Goal: Transaction & Acquisition: Purchase product/service

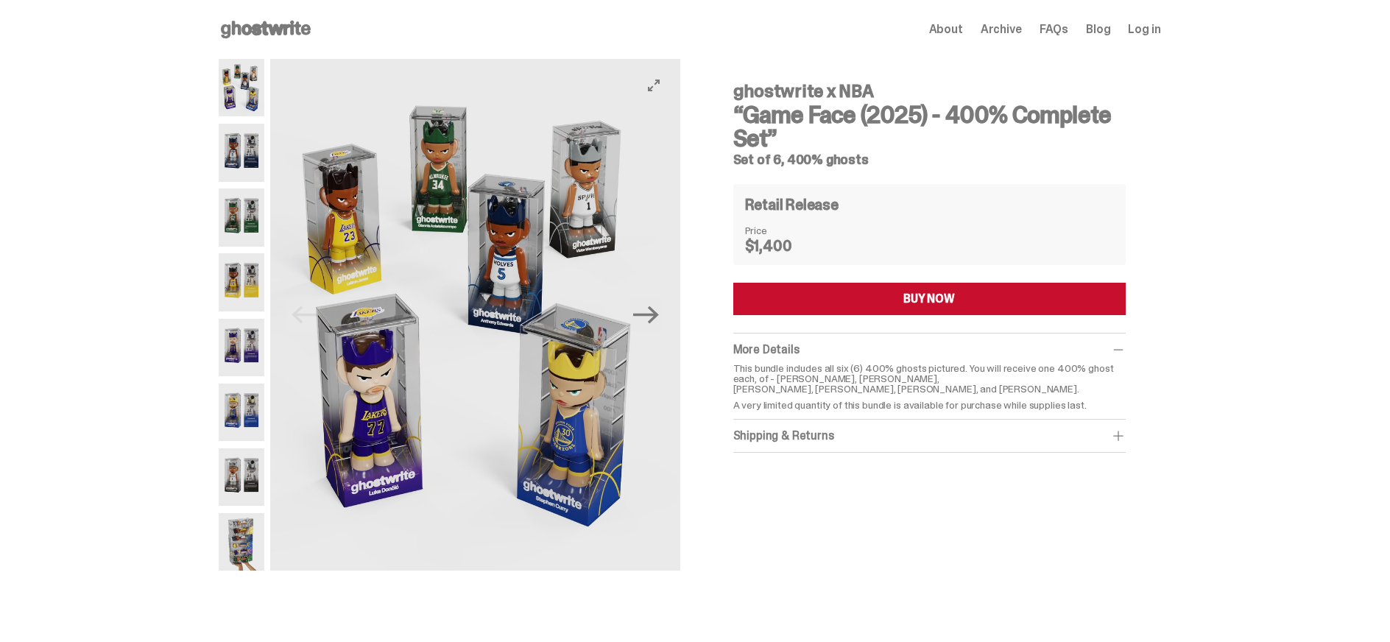
scroll to position [246, 0]
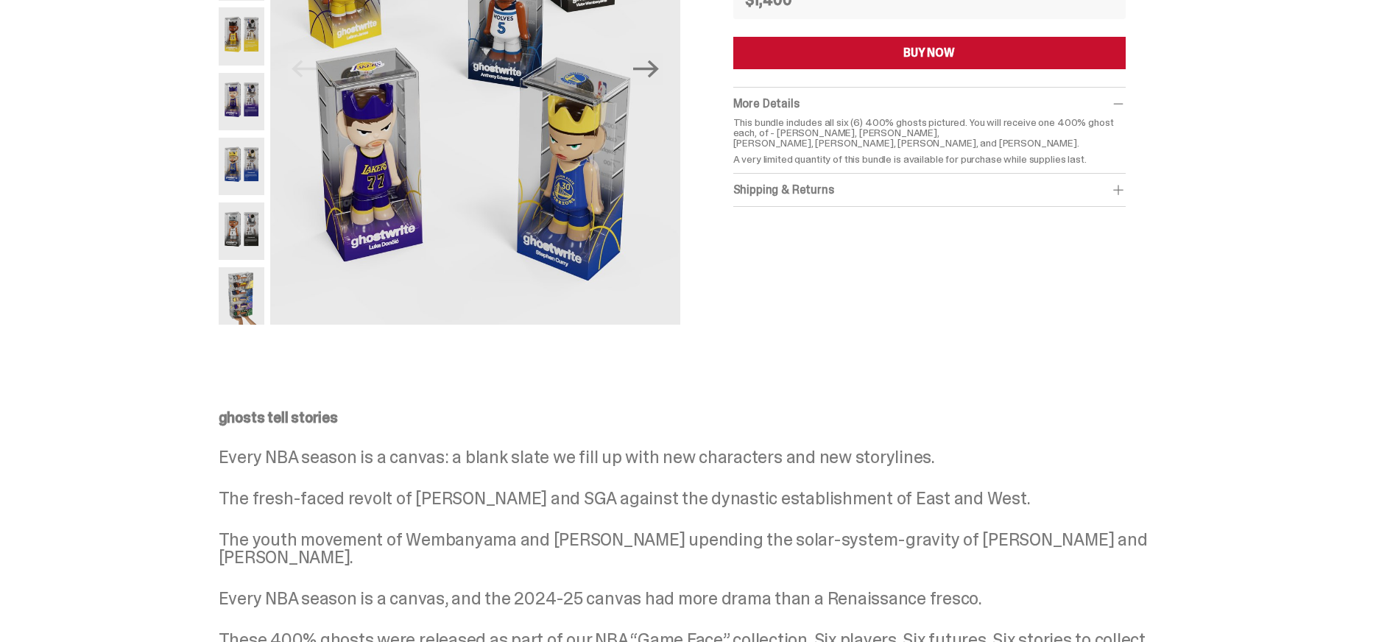
click at [256, 304] on img at bounding box center [242, 295] width 46 height 57
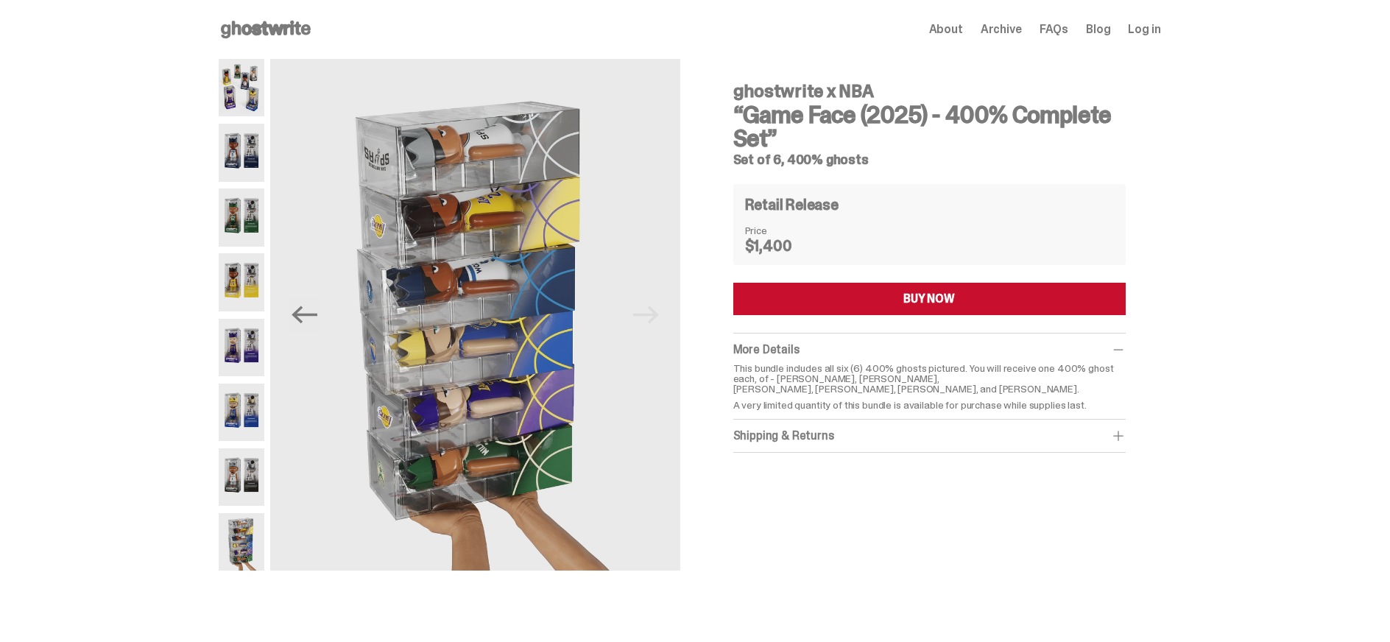
click at [300, 27] on icon at bounding box center [266, 30] width 94 height 24
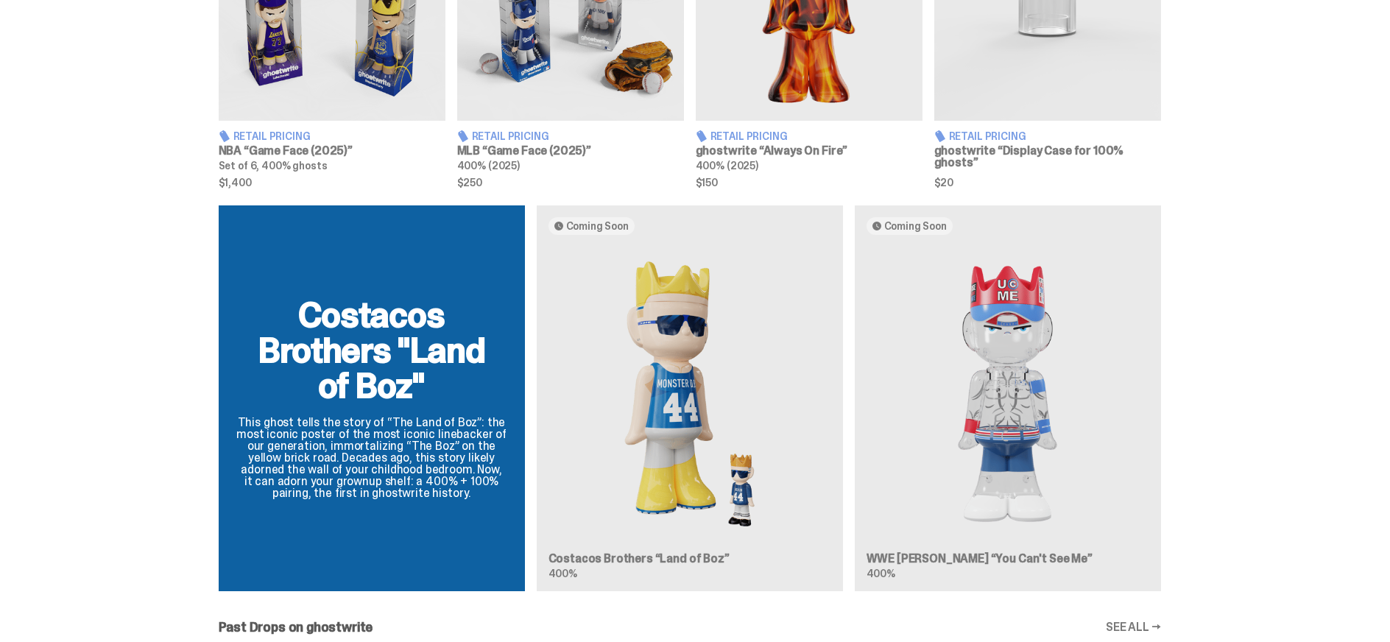
scroll to position [490, 0]
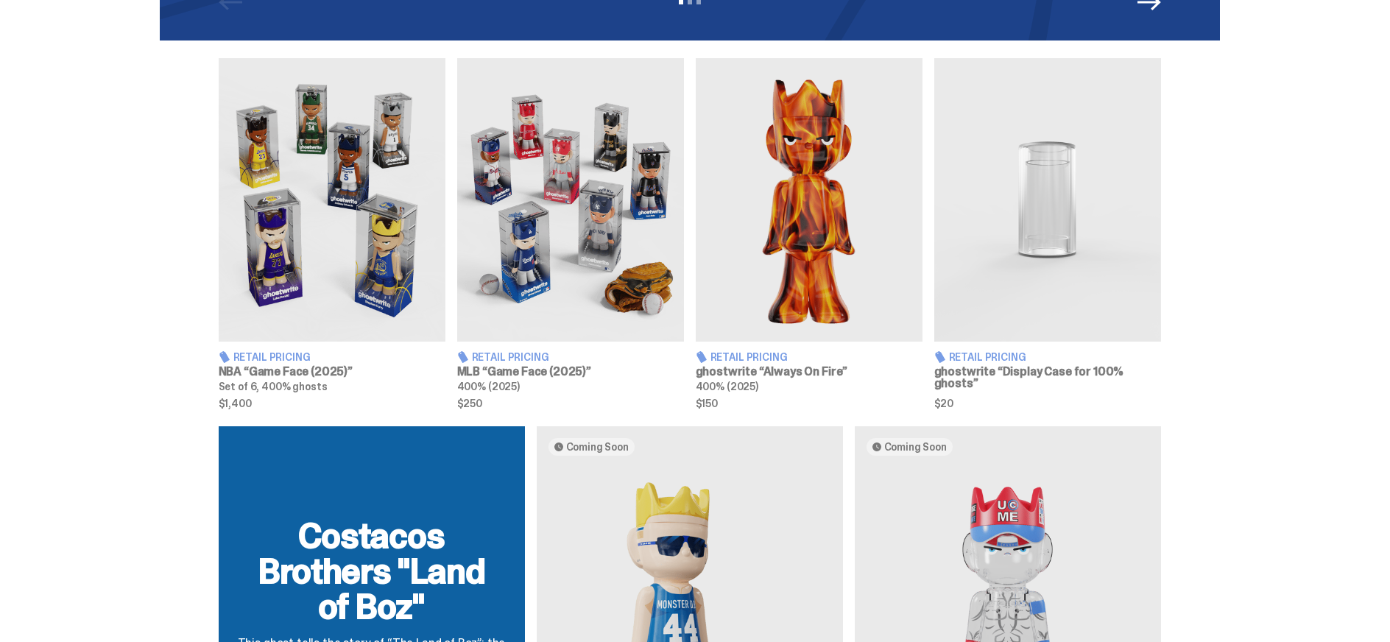
click at [565, 211] on img at bounding box center [570, 199] width 227 height 283
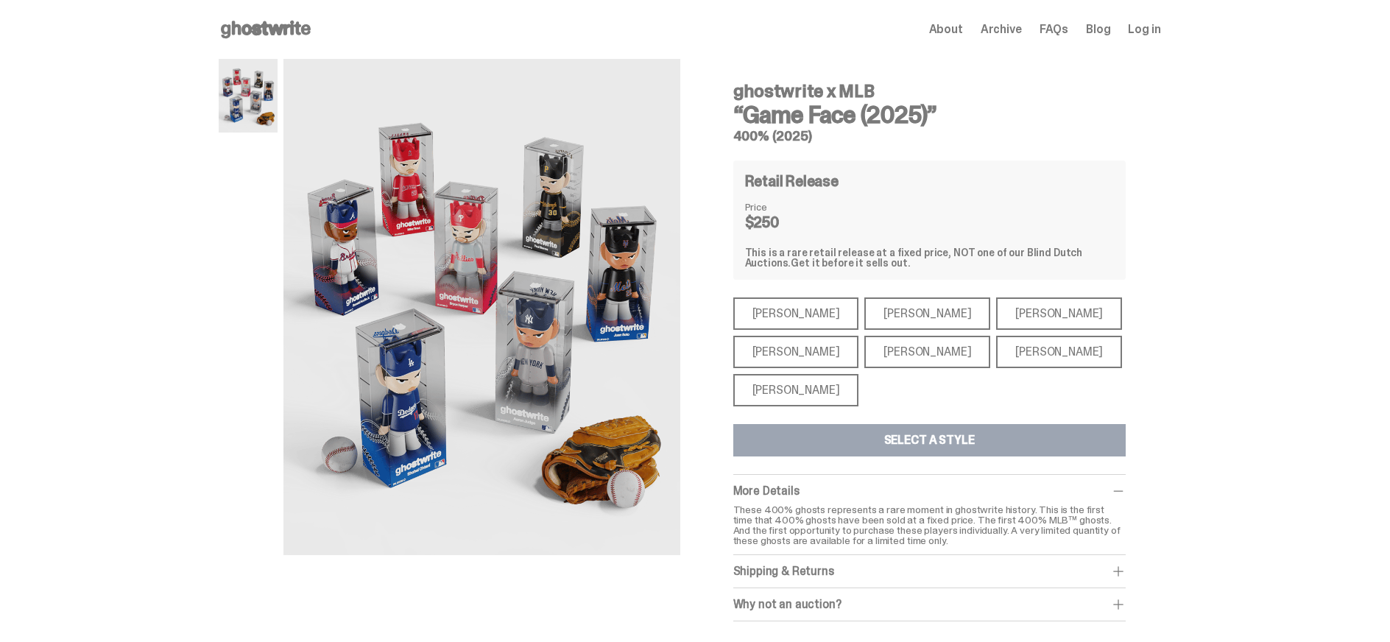
click at [789, 348] on div "[PERSON_NAME]" at bounding box center [796, 352] width 126 height 32
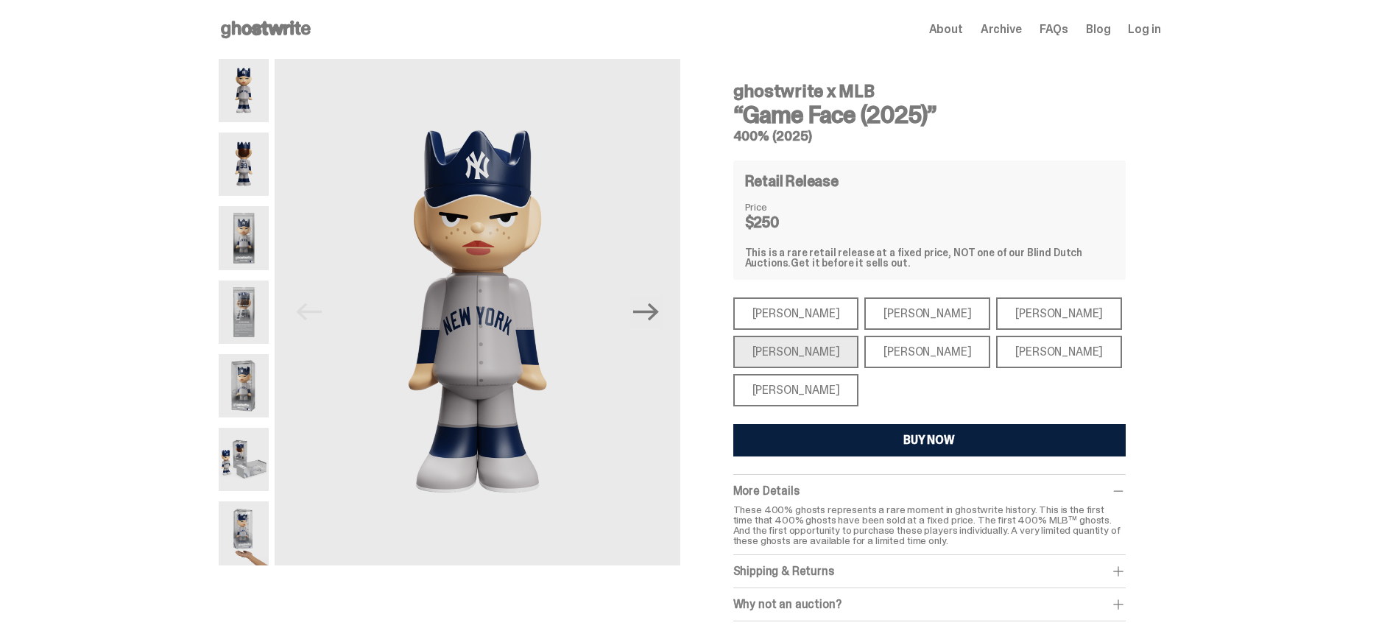
click at [242, 96] on img at bounding box center [244, 90] width 51 height 63
click at [248, 172] on img at bounding box center [244, 164] width 51 height 63
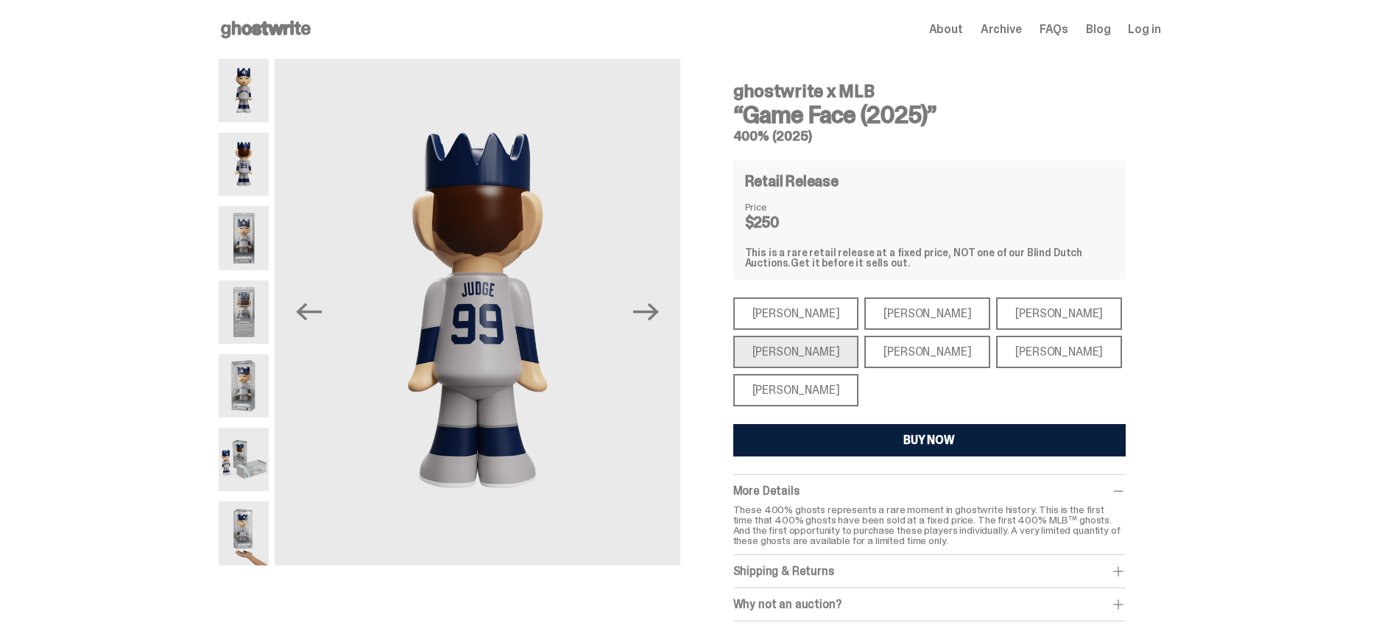
click at [261, 229] on img at bounding box center [244, 237] width 51 height 63
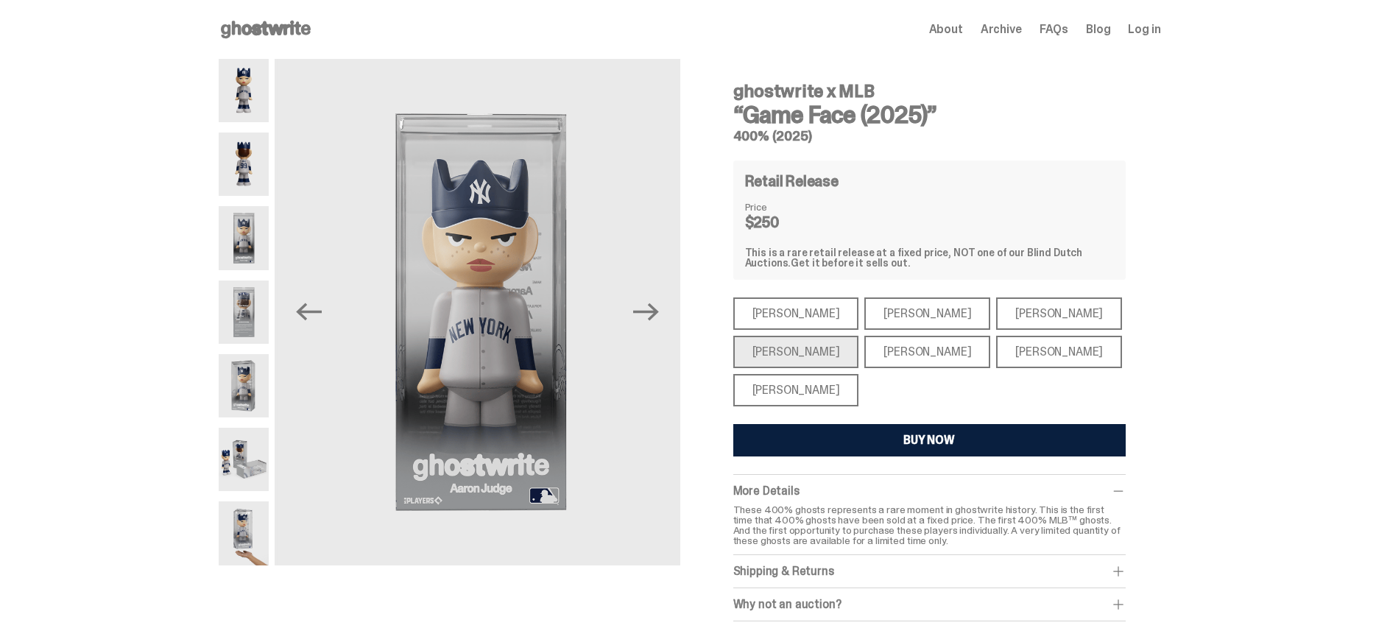
click at [246, 320] on img at bounding box center [244, 312] width 51 height 63
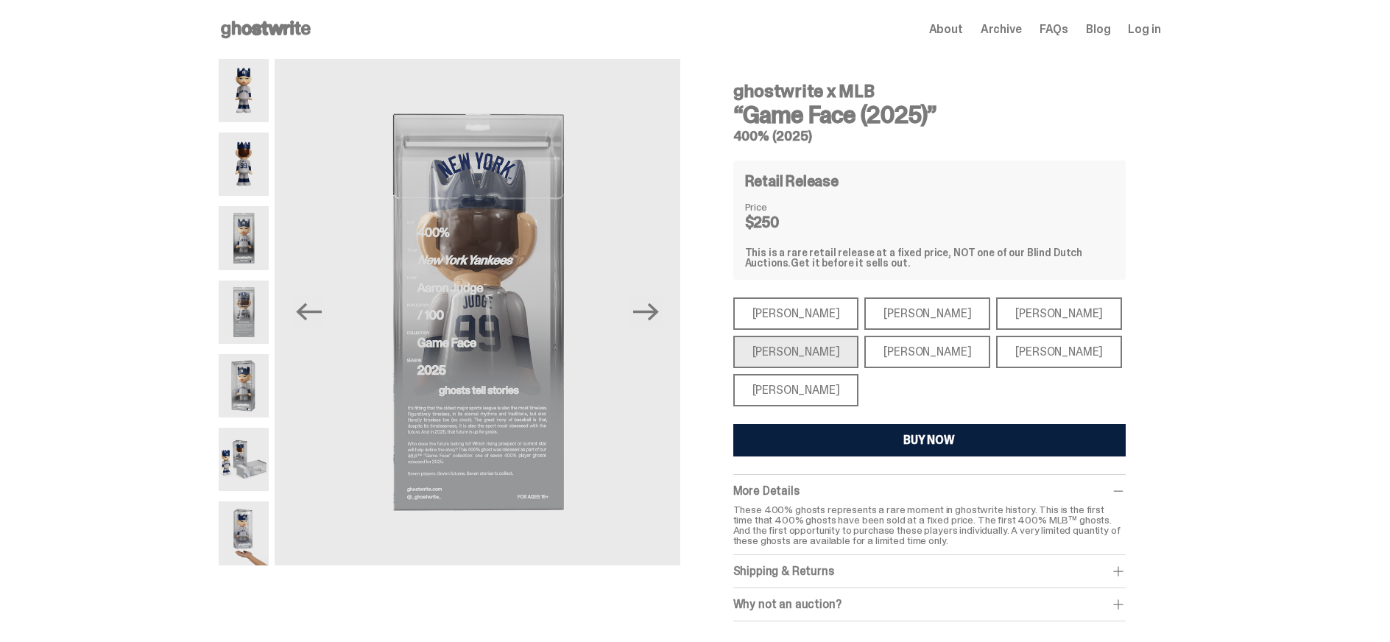
click at [252, 400] on img at bounding box center [244, 385] width 51 height 63
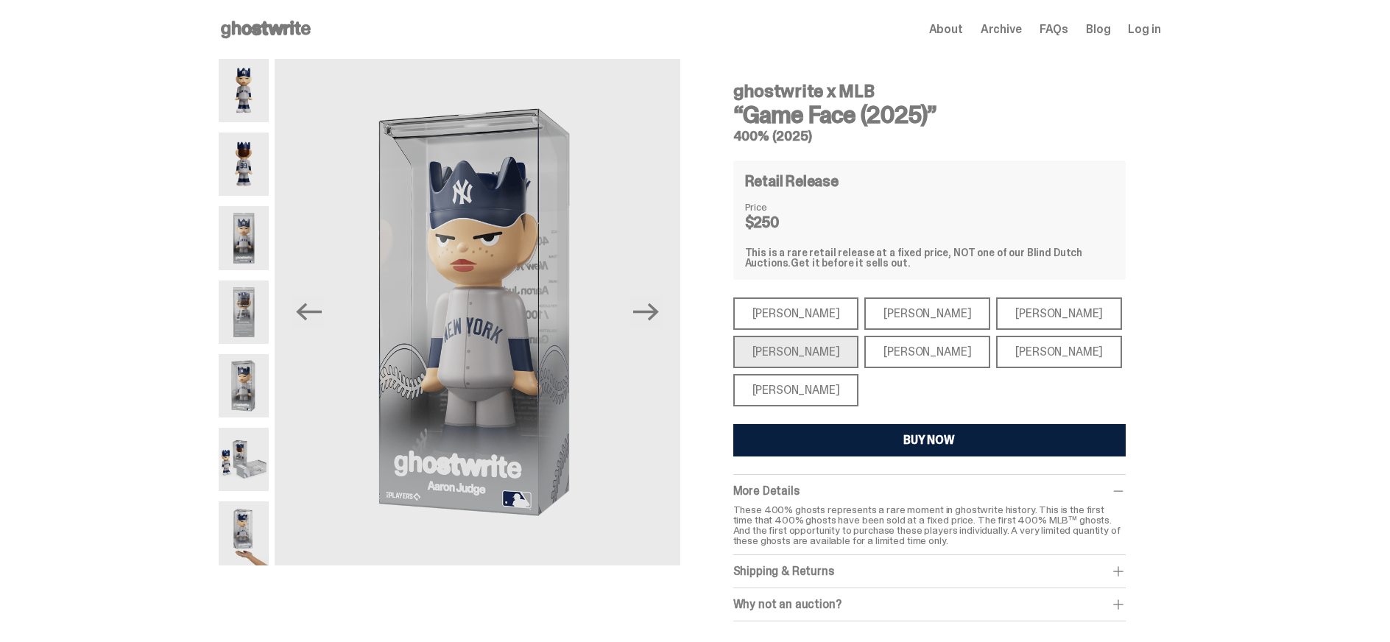
click at [996, 350] on div "[PERSON_NAME]" at bounding box center [1059, 352] width 126 height 32
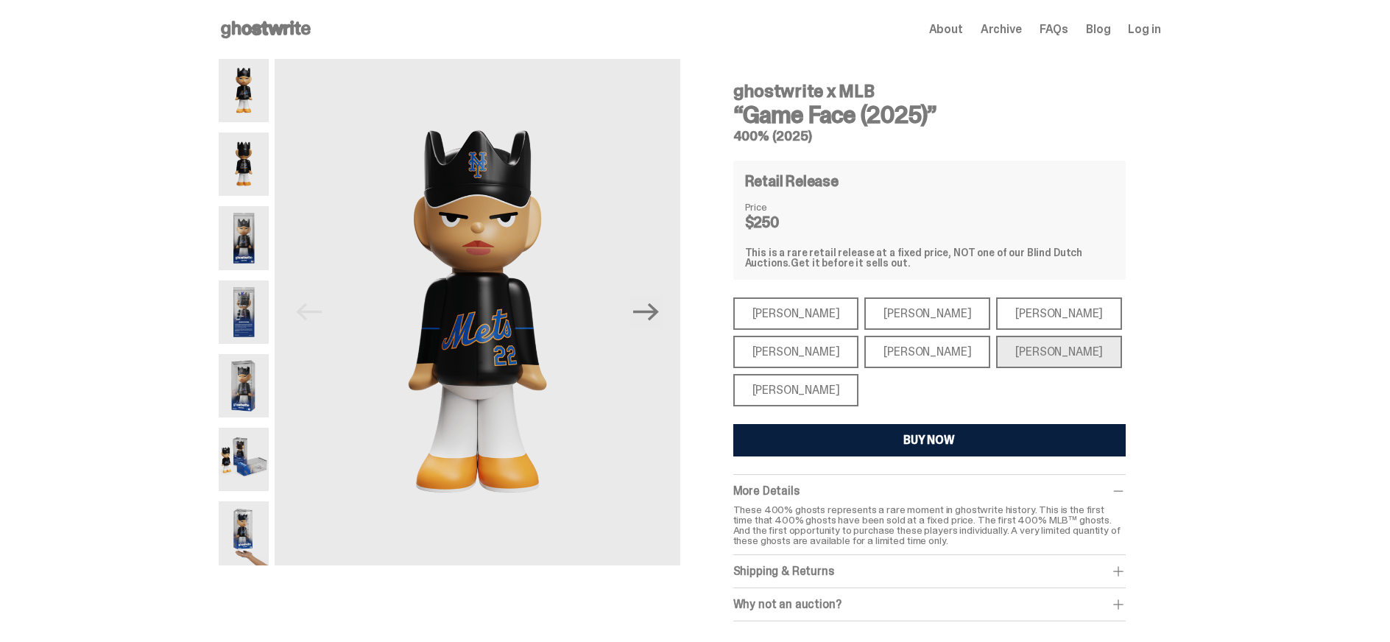
click at [825, 382] on div "[PERSON_NAME]" at bounding box center [796, 390] width 126 height 32
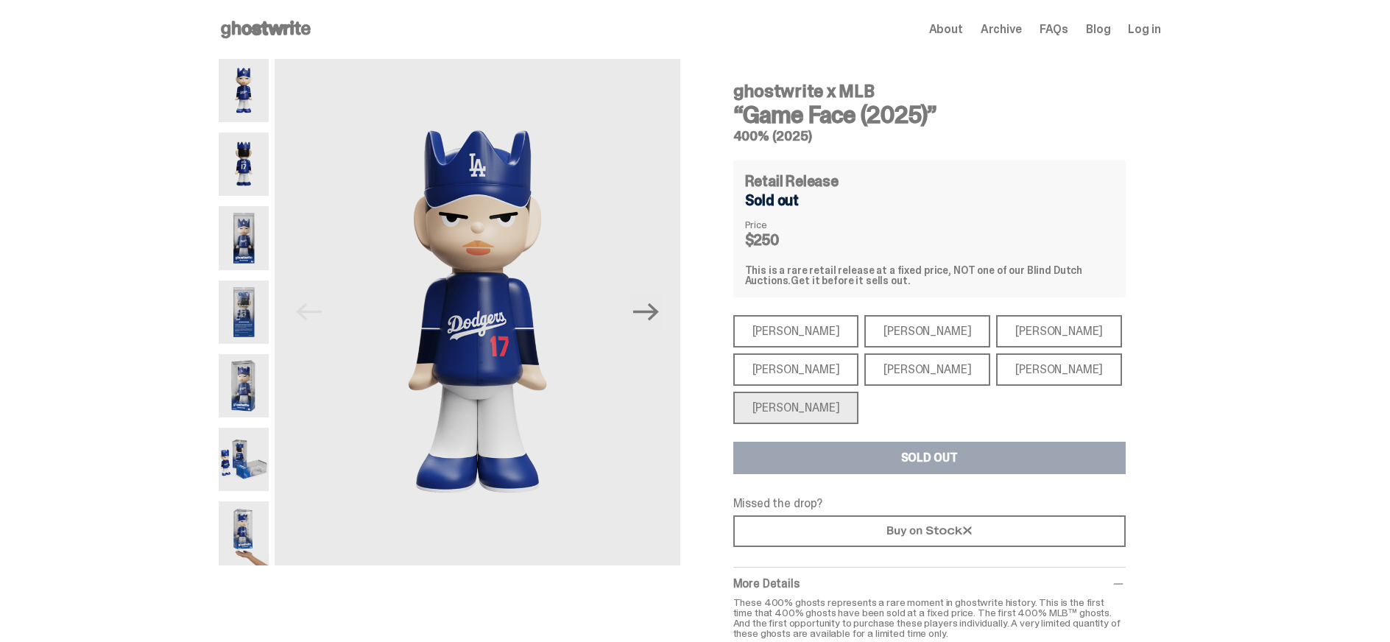
click at [792, 334] on div "[PERSON_NAME]" at bounding box center [796, 331] width 126 height 32
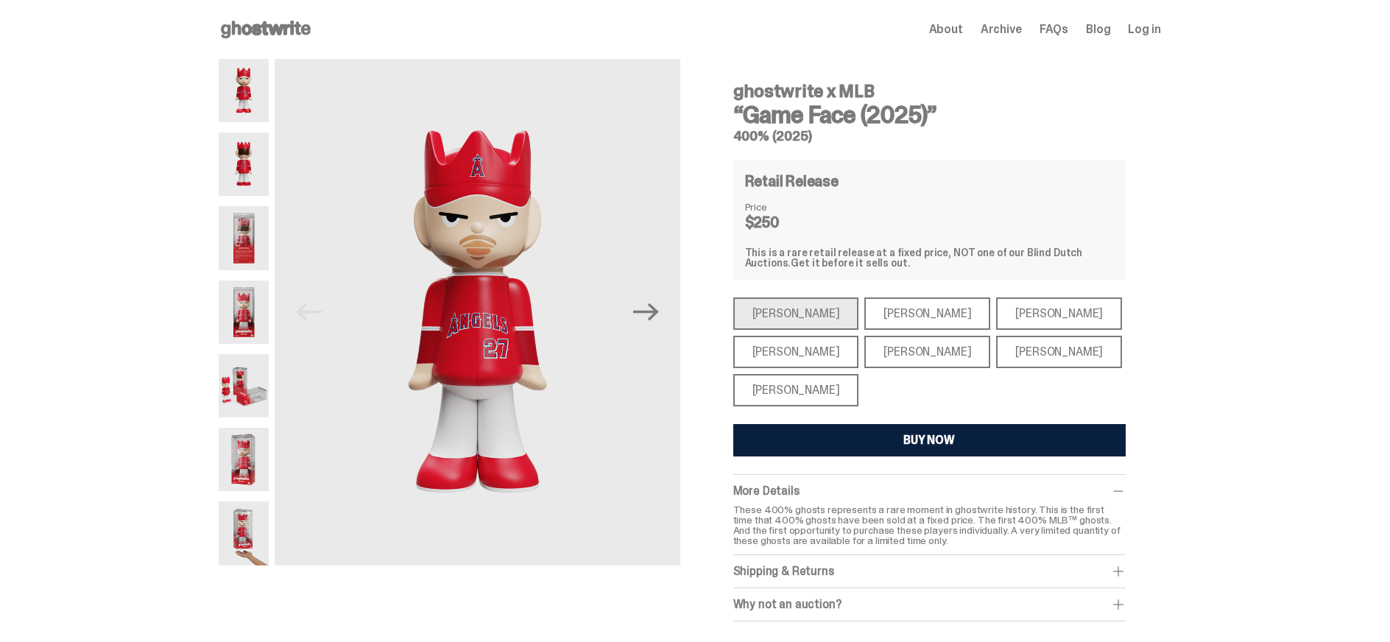
click at [776, 346] on div "[PERSON_NAME]" at bounding box center [796, 352] width 126 height 32
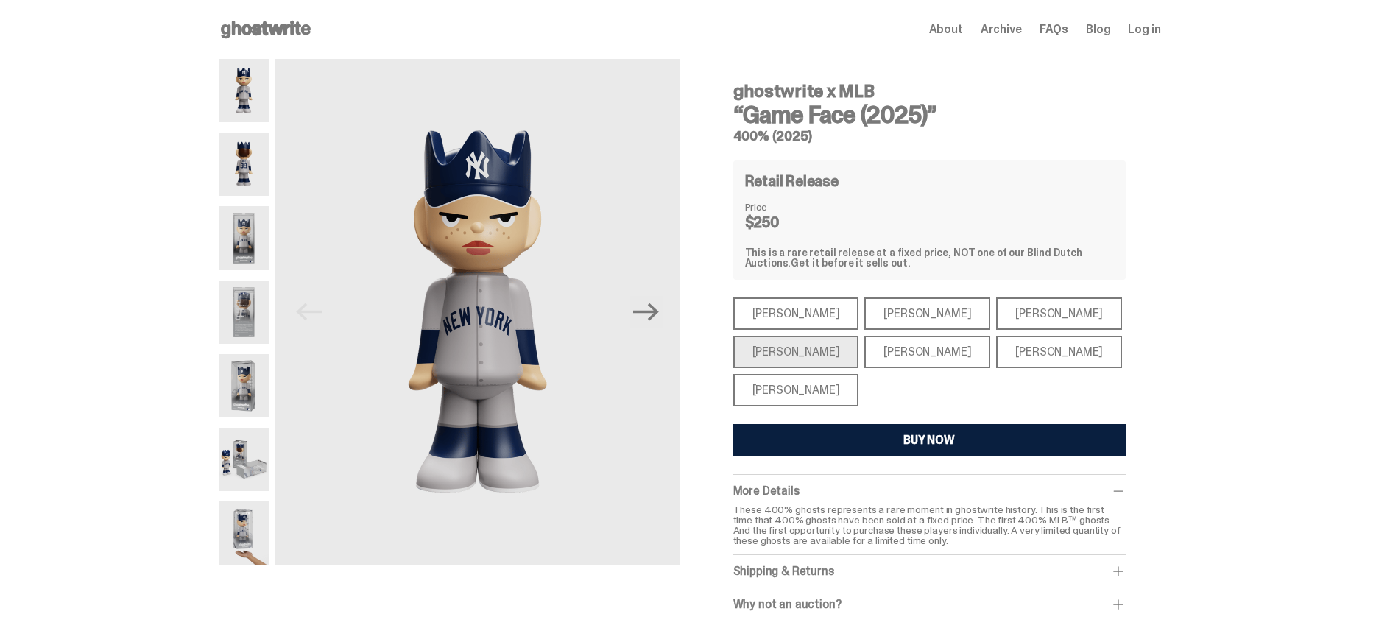
click at [796, 395] on div "[PERSON_NAME]" at bounding box center [796, 390] width 126 height 32
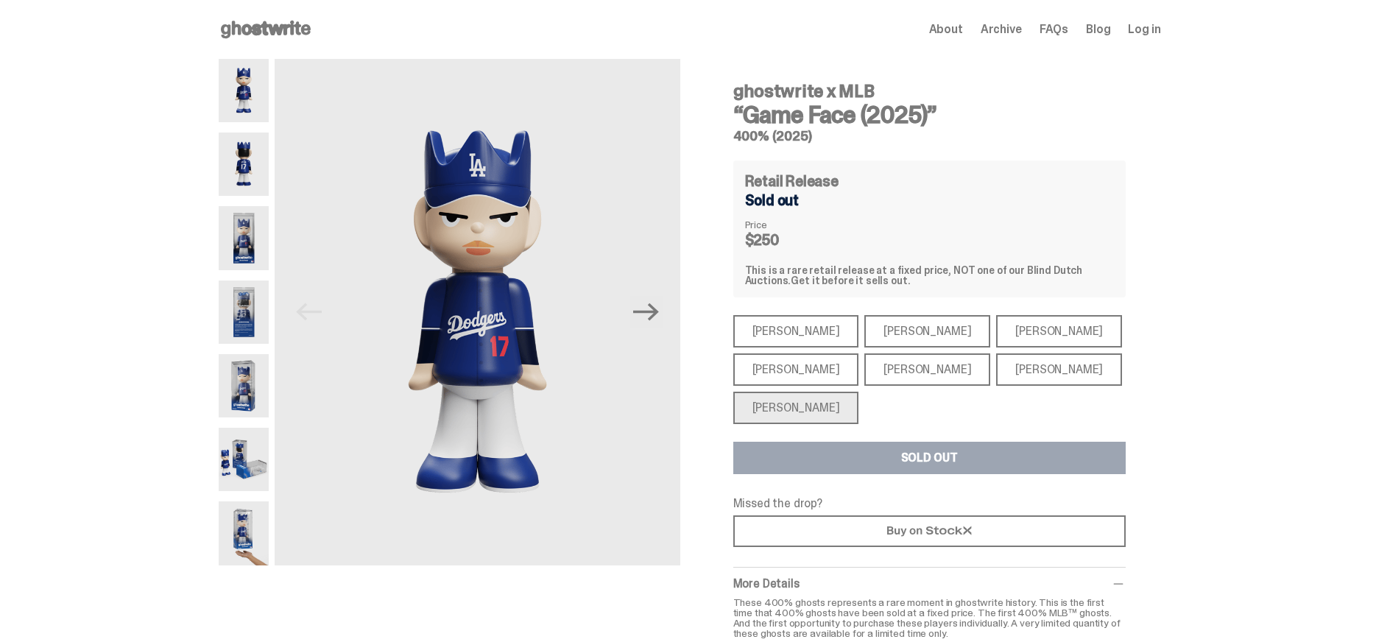
click at [901, 370] on div "[PERSON_NAME]" at bounding box center [927, 369] width 126 height 32
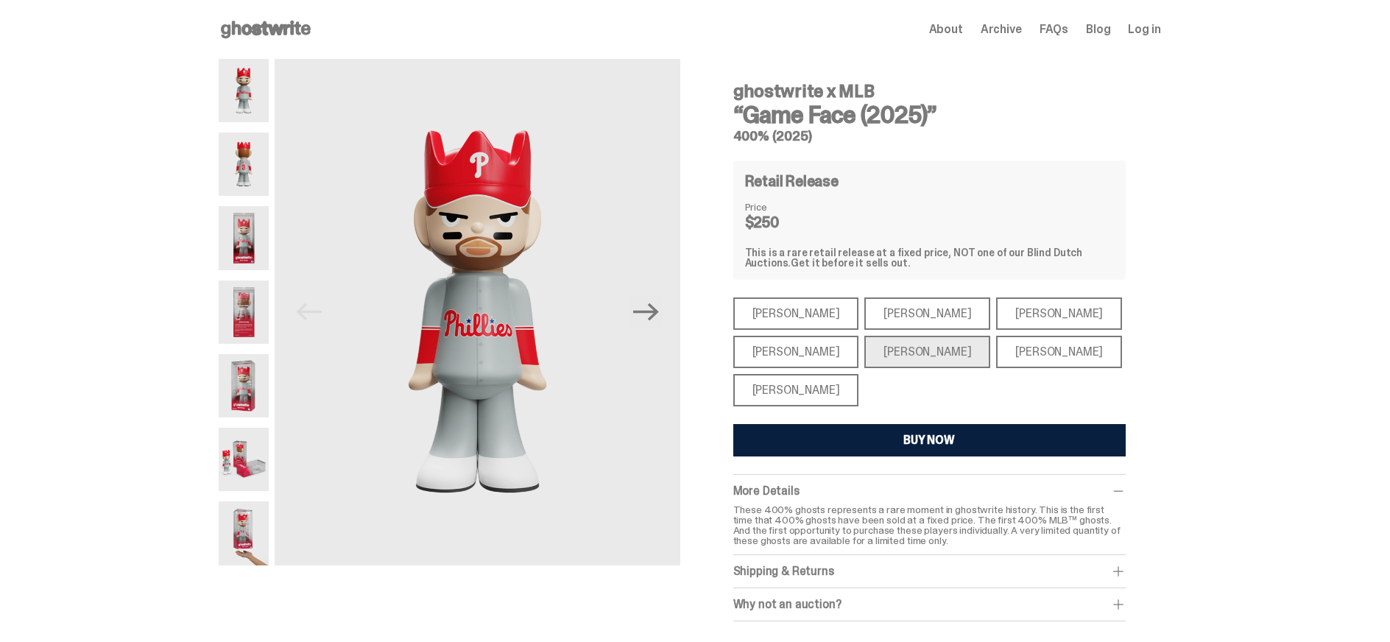
click at [800, 350] on div "[PERSON_NAME]" at bounding box center [796, 352] width 126 height 32
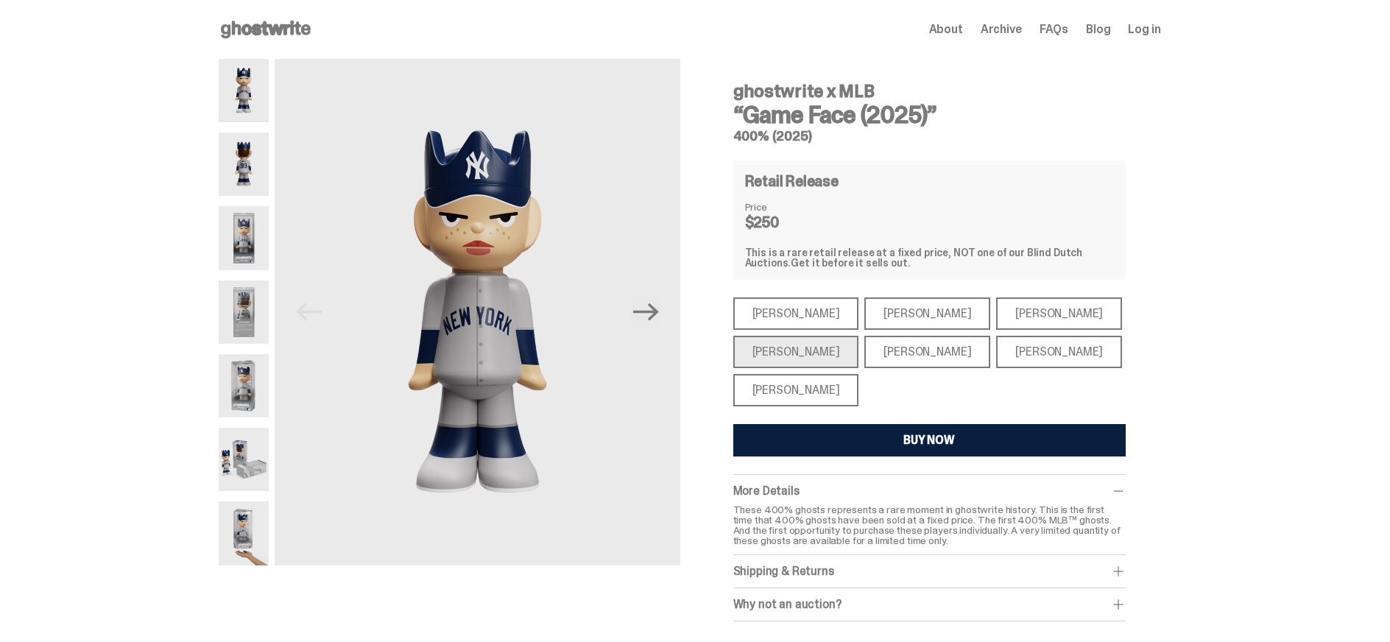
click at [792, 318] on div "[PERSON_NAME]" at bounding box center [796, 313] width 126 height 32
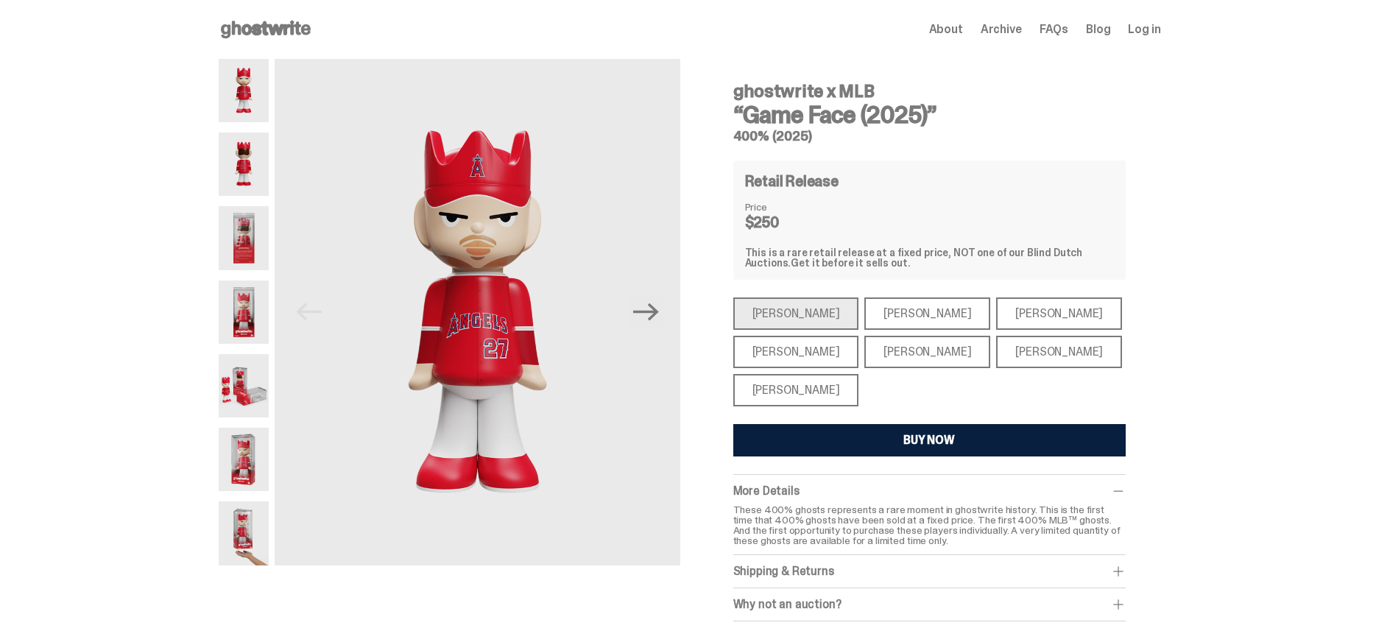
click at [880, 313] on div "[PERSON_NAME]" at bounding box center [927, 313] width 126 height 32
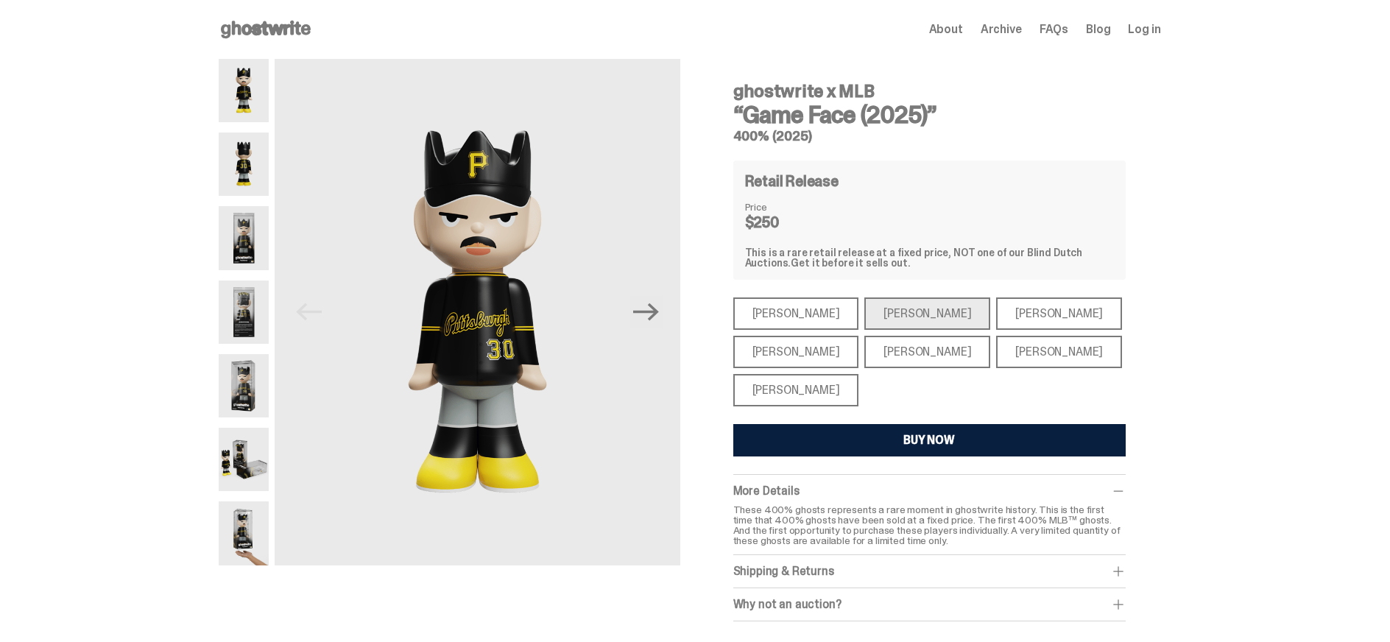
click at [996, 314] on div "[PERSON_NAME]" at bounding box center [1059, 313] width 126 height 32
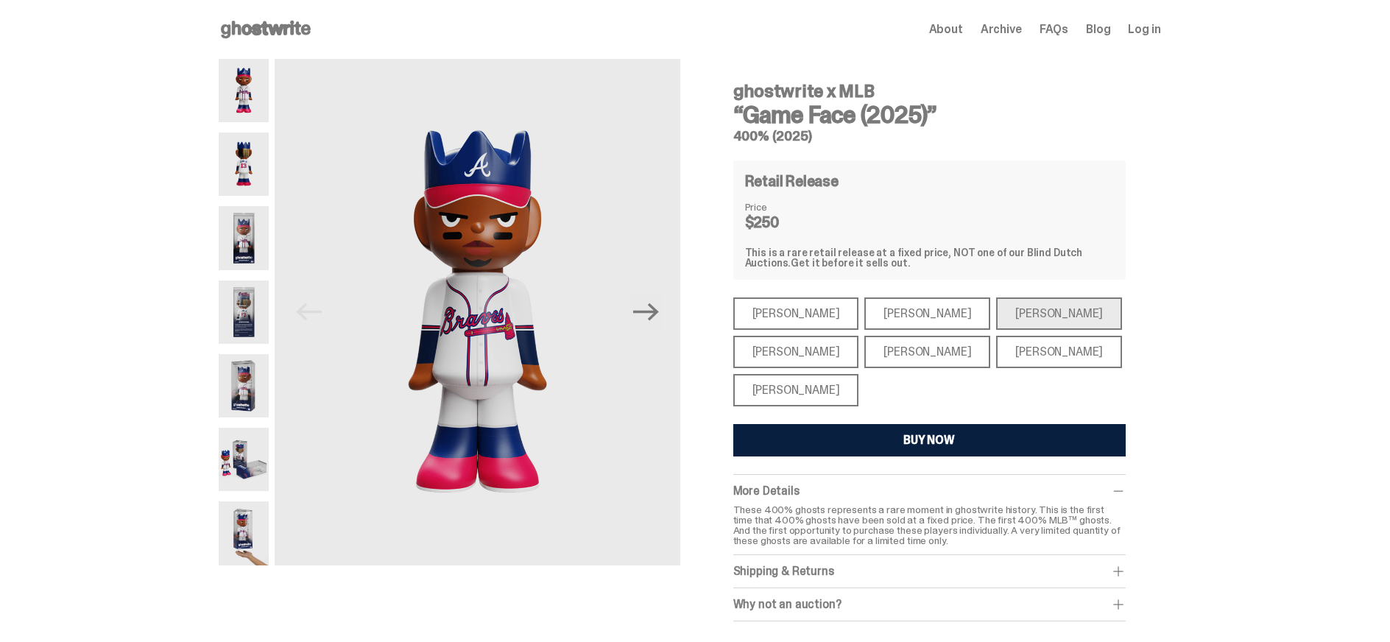
click at [800, 351] on div "[PERSON_NAME]" at bounding box center [796, 352] width 126 height 32
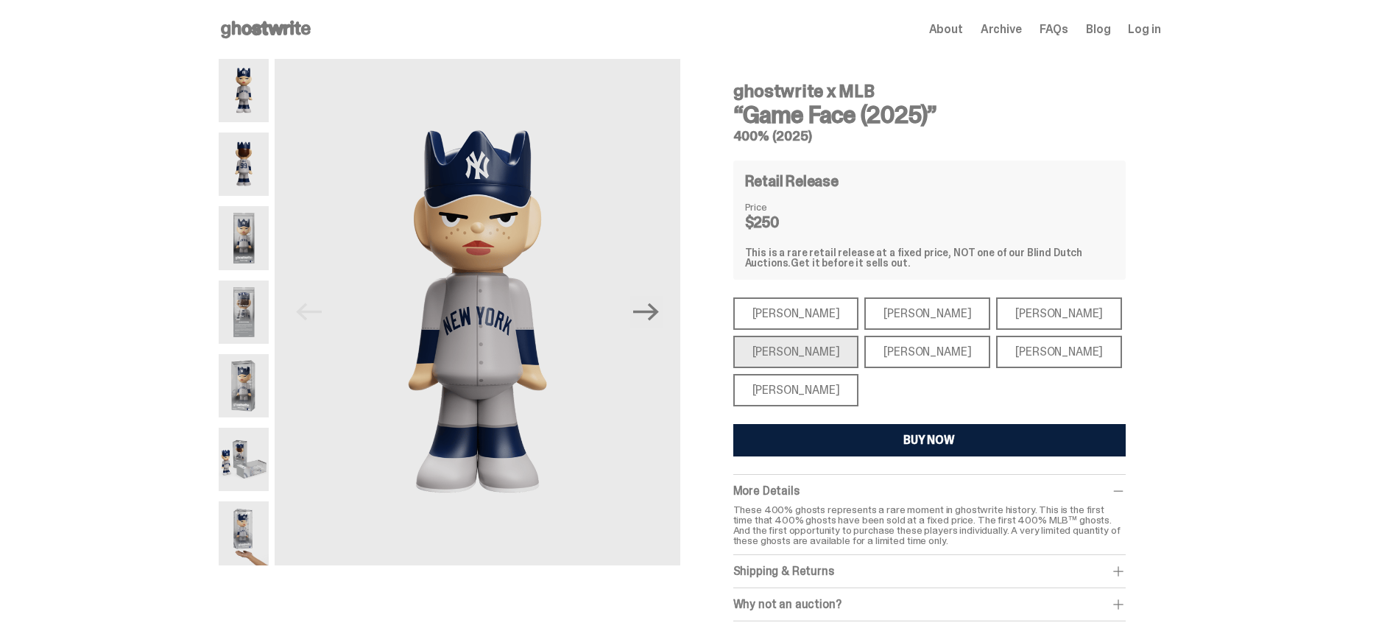
click at [825, 436] on button "BUY NOW" at bounding box center [929, 440] width 392 height 32
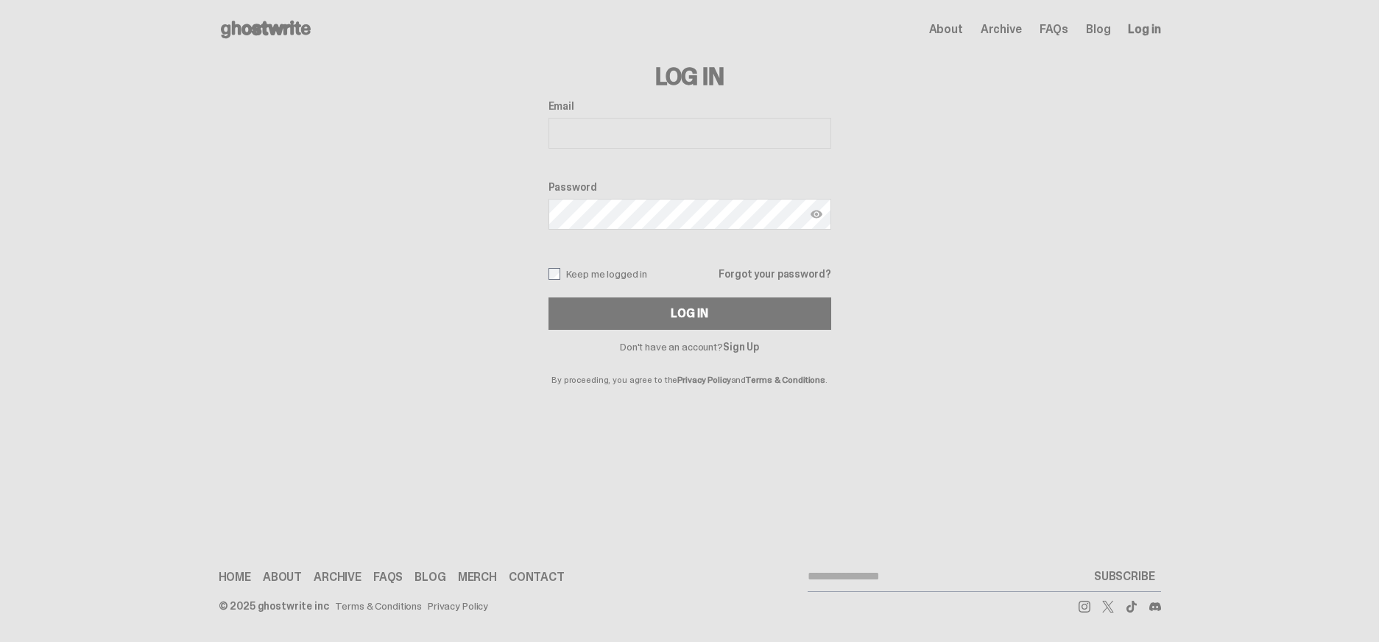
type input "**********"
click at [695, 314] on button "Log In" at bounding box center [690, 313] width 283 height 32
